Goal: Task Accomplishment & Management: Manage account settings

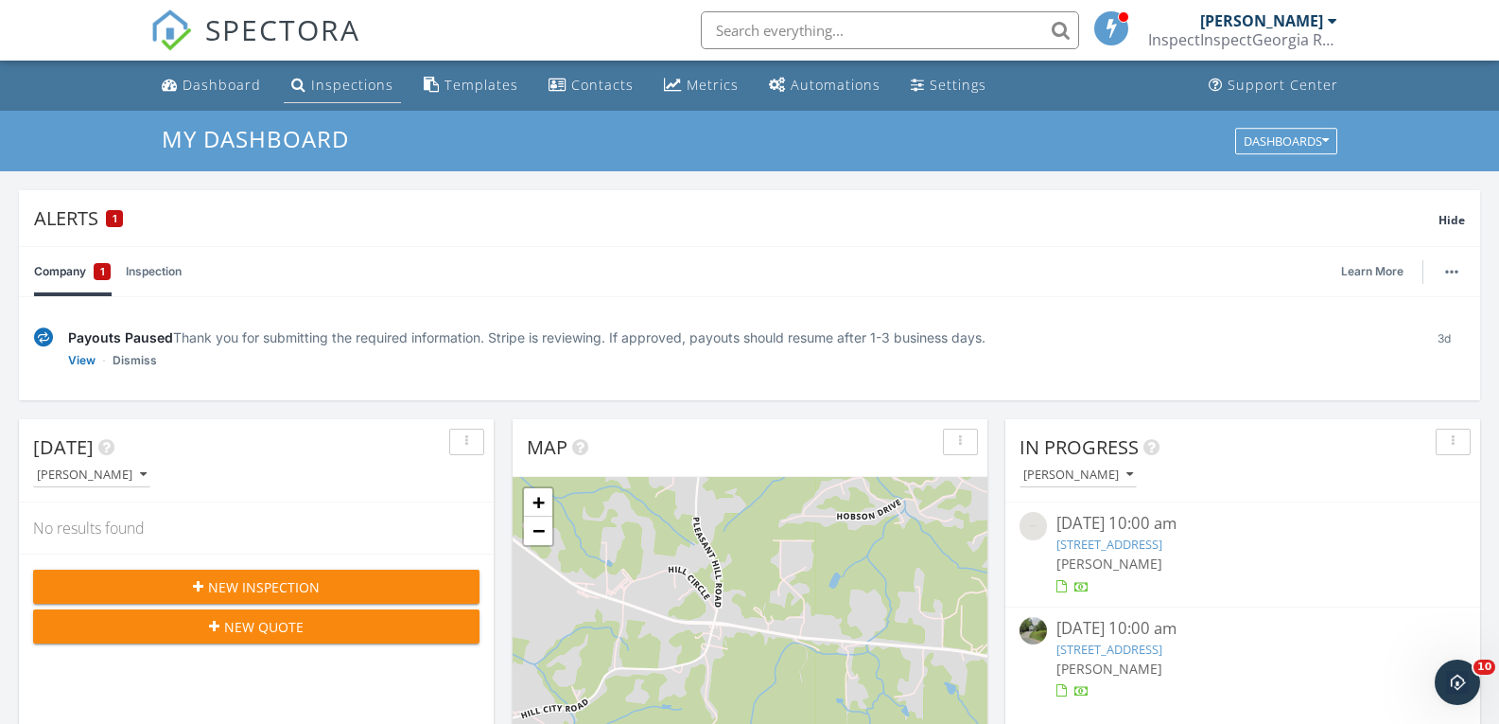
click at [336, 79] on div "Inspections" at bounding box center [352, 85] width 82 height 18
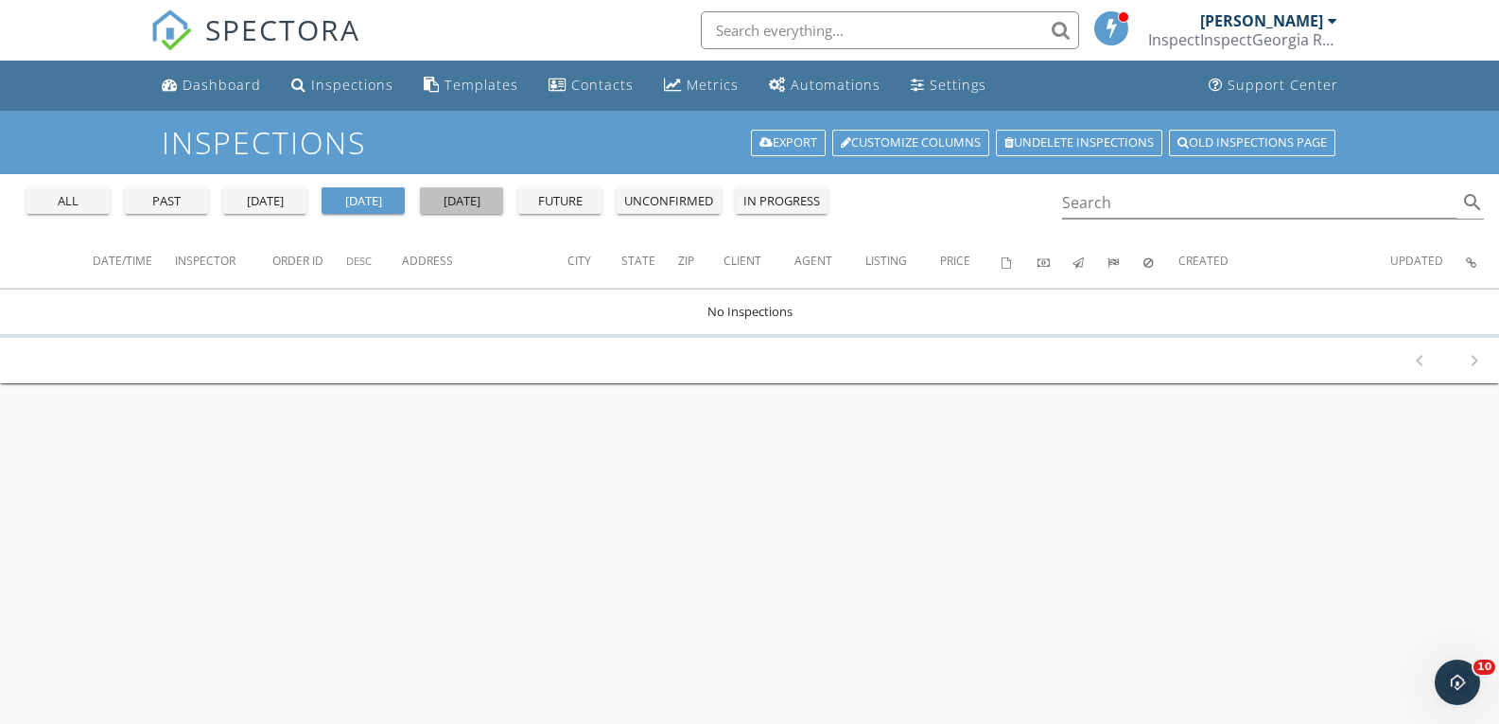
click at [464, 197] on div "[DATE]" at bounding box center [462, 201] width 68 height 19
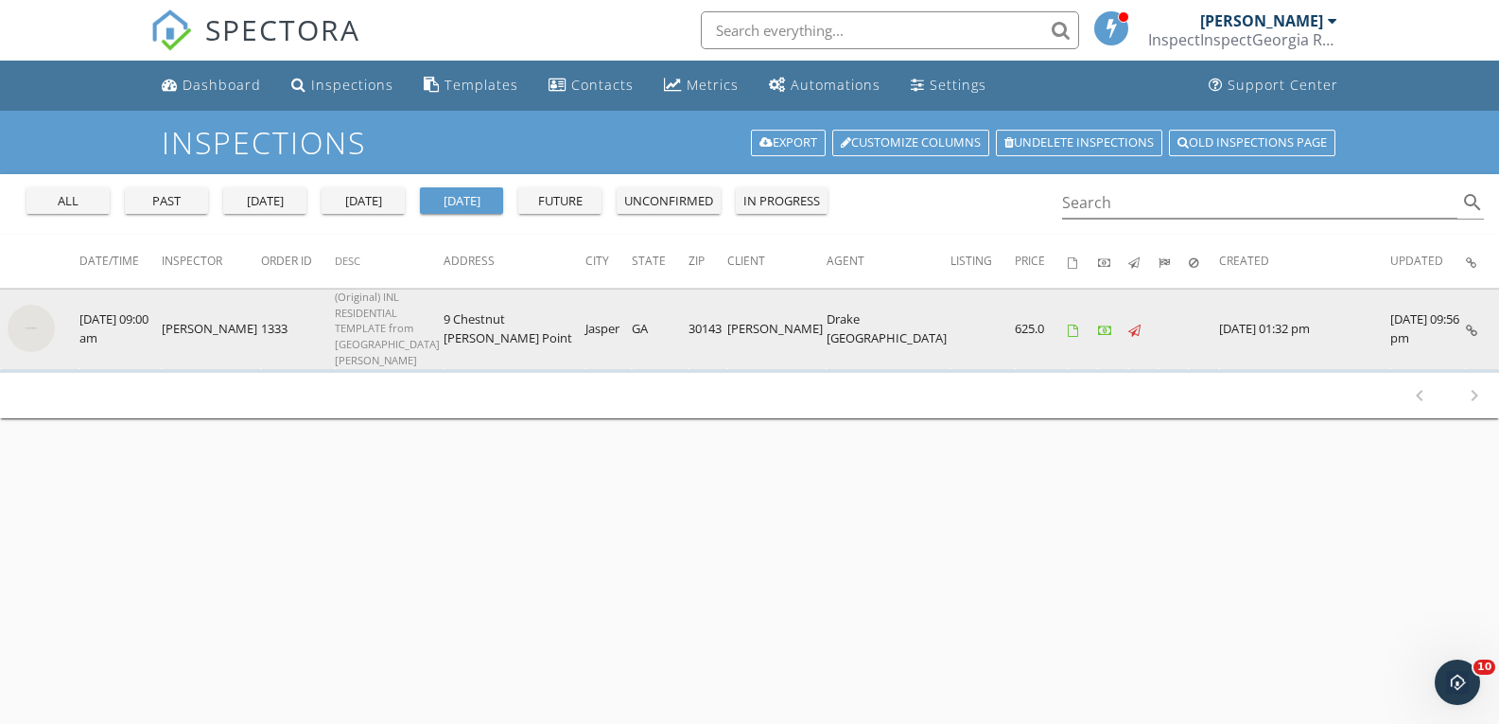
click at [37, 323] on img at bounding box center [31, 328] width 47 height 47
